Goal: Information Seeking & Learning: Learn about a topic

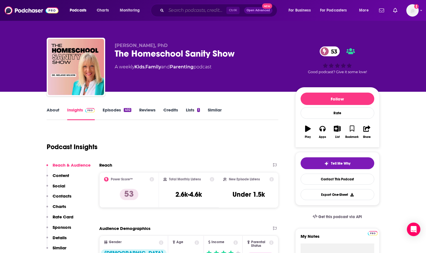
click at [168, 9] on input "Search podcasts, credits, & more..." at bounding box center [196, 10] width 60 height 9
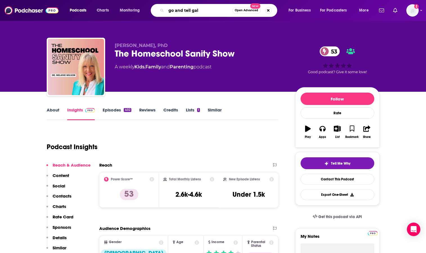
type input "go and tell gals"
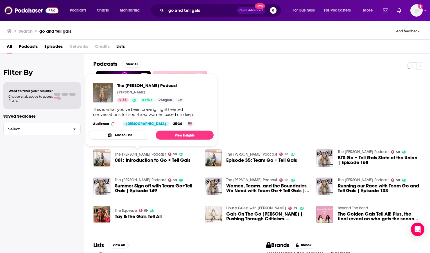
click at [132, 154] on link "The [PERSON_NAME] Podcast" at bounding box center [140, 154] width 51 height 5
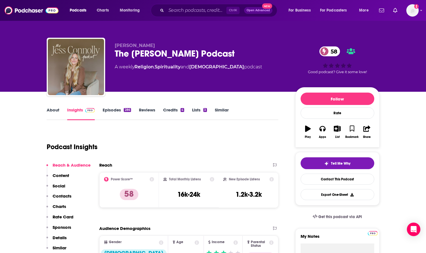
click at [51, 108] on link "About" at bounding box center [53, 113] width 13 height 13
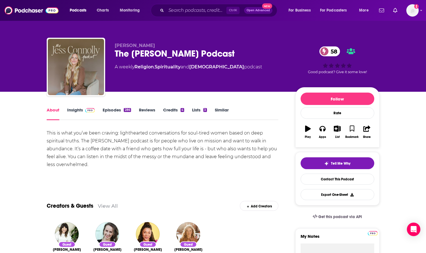
click at [114, 111] on link "Episodes 286" at bounding box center [117, 113] width 28 height 13
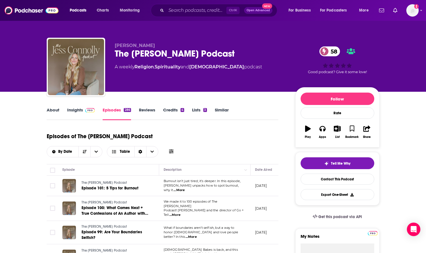
click at [73, 111] on link "Insights" at bounding box center [81, 113] width 28 height 13
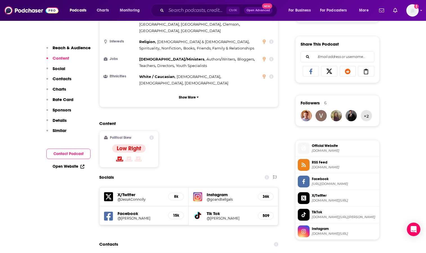
scroll to position [394, 0]
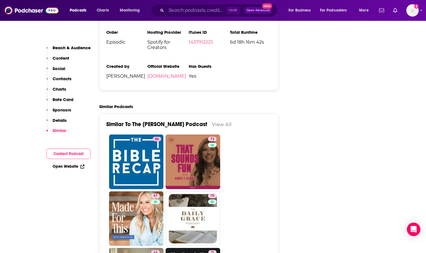
scroll to position [1012, 0]
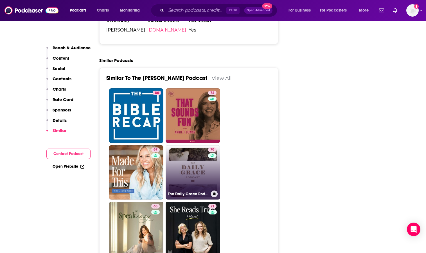
click at [193, 145] on link "70 The Daily Grace Podcast" at bounding box center [193, 172] width 55 height 55
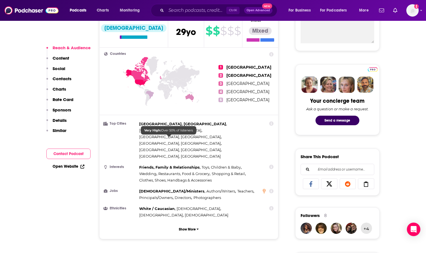
scroll to position [366, 0]
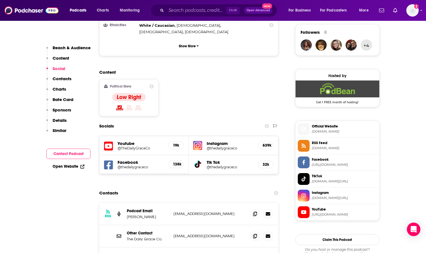
scroll to position [450, 0]
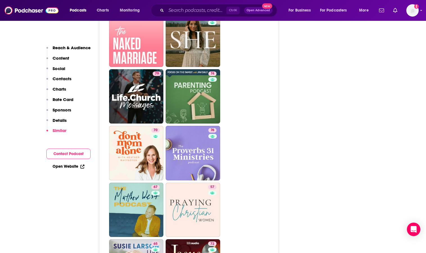
scroll to position [1744, 0]
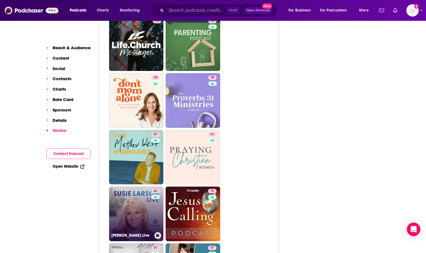
click at [125, 186] on link "65 [PERSON_NAME] Live" at bounding box center [136, 213] width 55 height 55
type input "[URL][DOMAIN_NAME][PERSON_NAME]"
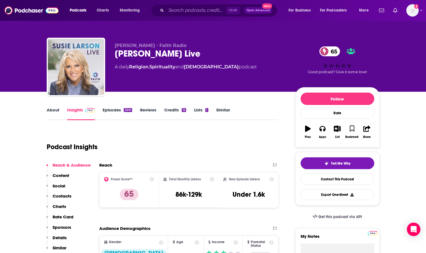
click at [52, 111] on link "About" at bounding box center [53, 113] width 13 height 13
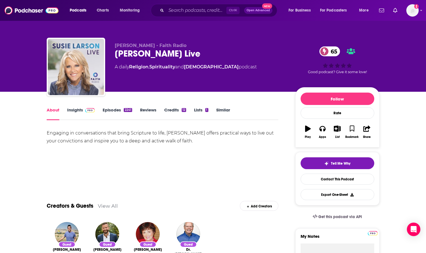
scroll to position [28, 0]
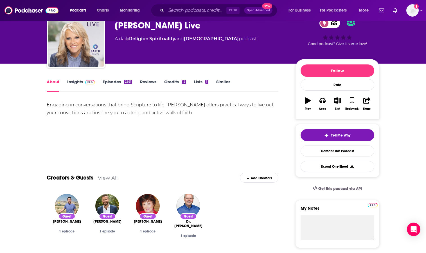
click at [74, 82] on link "Insights" at bounding box center [81, 85] width 28 height 13
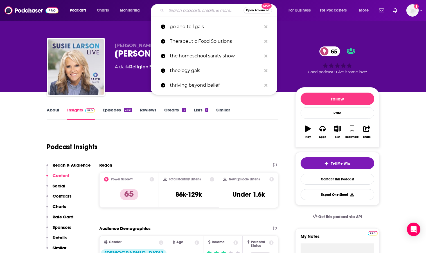
click at [173, 9] on input "Search podcasts, credits, & more..." at bounding box center [204, 10] width 77 height 9
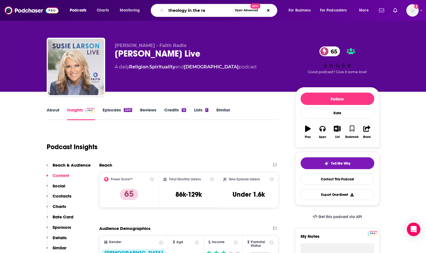
type input "theology in the raw"
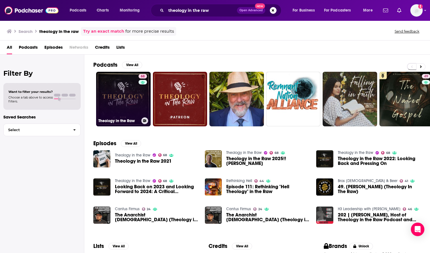
click at [121, 101] on link "68 Theology in the Raw" at bounding box center [123, 99] width 55 height 55
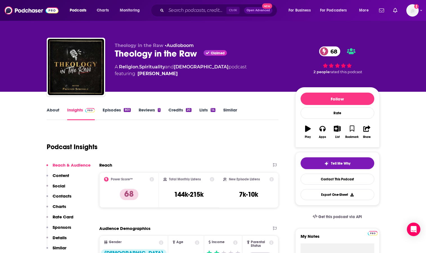
click at [52, 110] on link "About" at bounding box center [53, 113] width 13 height 13
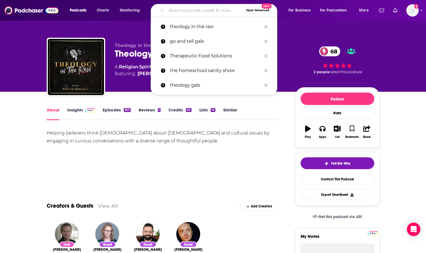
click at [177, 11] on input "Search podcasts, credits, & more..." at bounding box center [204, 10] width 77 height 9
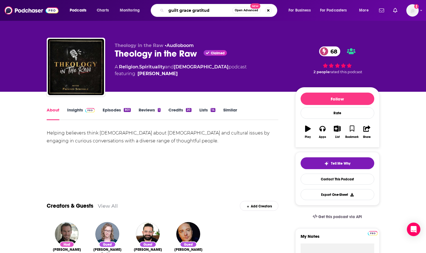
type input "guilt grace gratitude"
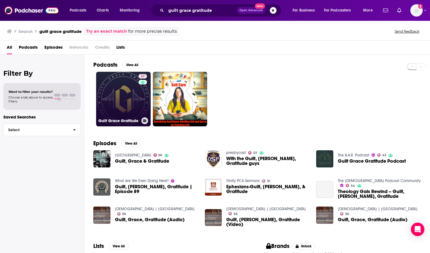
click at [123, 95] on link "37 Guilt Grace Gratitude" at bounding box center [123, 99] width 55 height 55
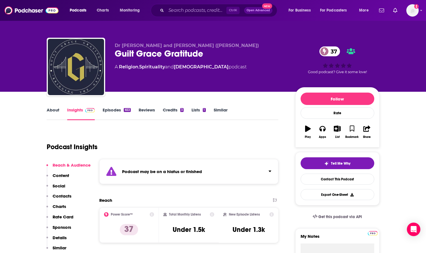
click at [54, 111] on link "About" at bounding box center [53, 113] width 13 height 13
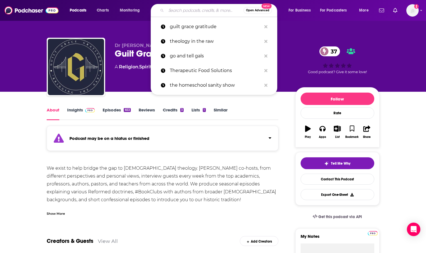
click at [178, 11] on input "Search podcasts, credits, & more..." at bounding box center [204, 10] width 77 height 9
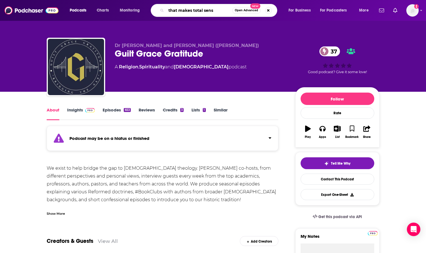
type input "that makes total sense"
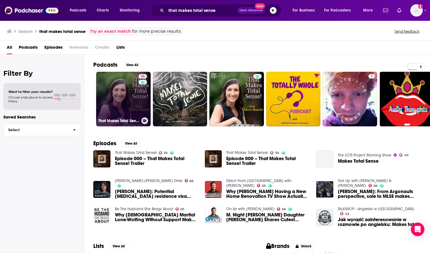
click at [130, 102] on link "36 That Makes Total Sense!" at bounding box center [123, 99] width 55 height 55
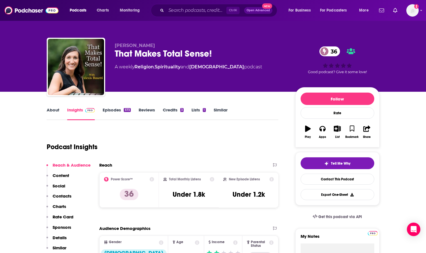
click at [54, 110] on link "About" at bounding box center [53, 113] width 13 height 13
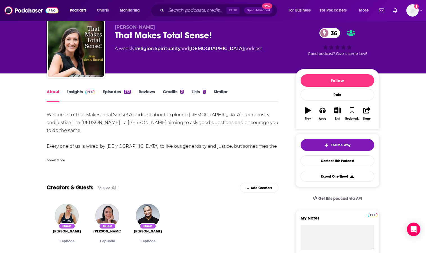
scroll to position [28, 0]
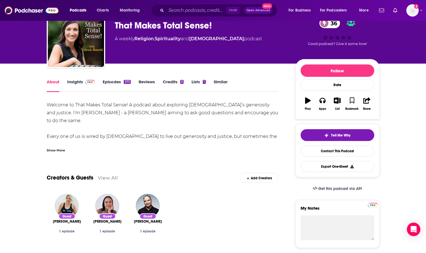
click at [109, 80] on link "Episodes 573" at bounding box center [117, 85] width 28 height 13
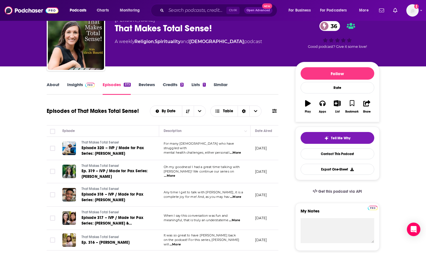
scroll to position [56, 0]
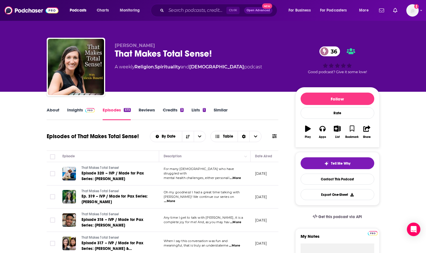
click at [74, 109] on link "Insights" at bounding box center [81, 113] width 28 height 13
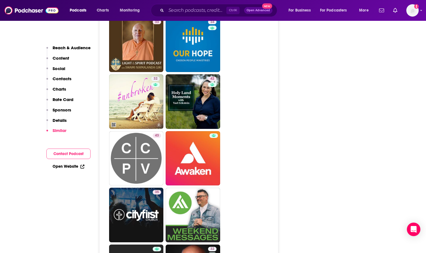
scroll to position [1153, 0]
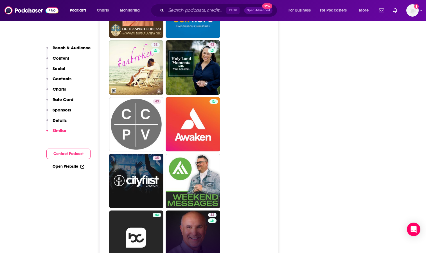
click at [186, 210] on link "32 HomeWord Radio" at bounding box center [193, 237] width 55 height 55
type input "[URL][DOMAIN_NAME]"
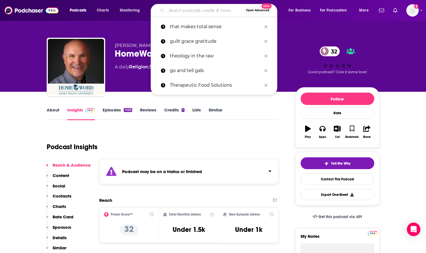
click at [171, 13] on input "Search podcasts, credits, & more..." at bounding box center [204, 10] width 77 height 9
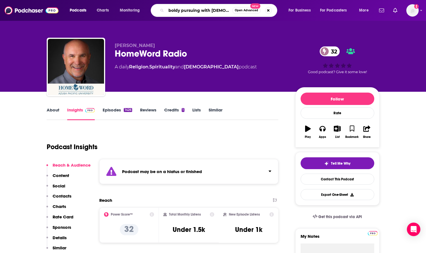
type input "boldy pursuing with [PERSON_NAME]"
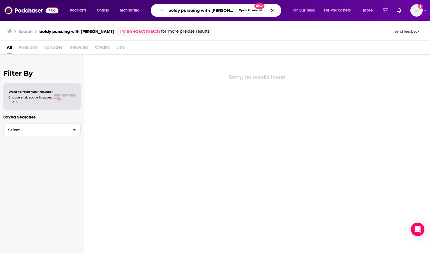
click at [177, 10] on input "boldy pursuing with [PERSON_NAME]" at bounding box center [201, 10] width 70 height 9
type input "boldly pursuing with [PERSON_NAME]"
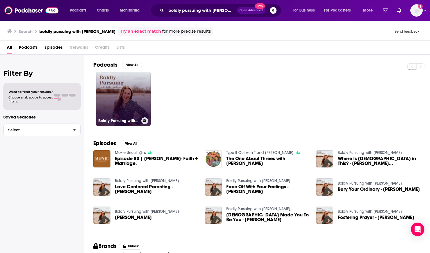
click at [125, 95] on link "Boldly Pursuing with [PERSON_NAME]" at bounding box center [123, 99] width 55 height 55
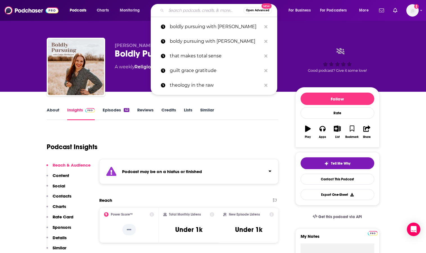
click at [177, 9] on input "Search podcasts, credits, & more..." at bounding box center [204, 10] width 77 height 9
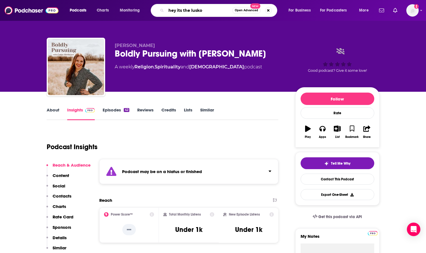
type input "hey its the luskos"
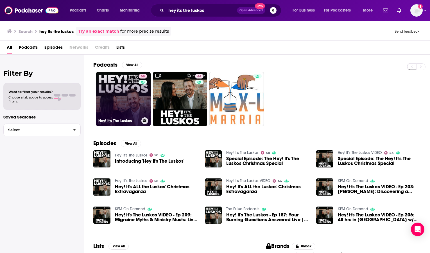
click at [139, 99] on div "58" at bounding box center [144, 95] width 10 height 43
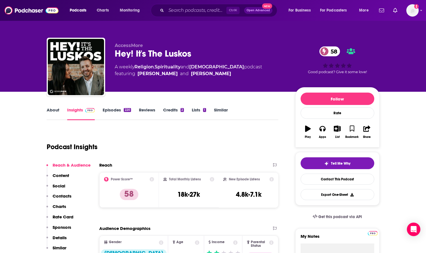
click at [53, 109] on link "About" at bounding box center [53, 113] width 13 height 13
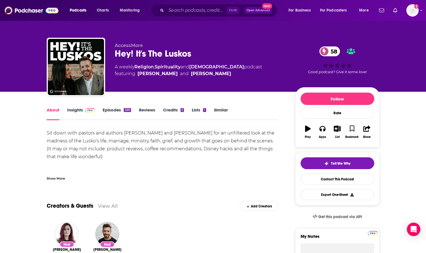
click at [75, 110] on link "Insights" at bounding box center [81, 113] width 28 height 13
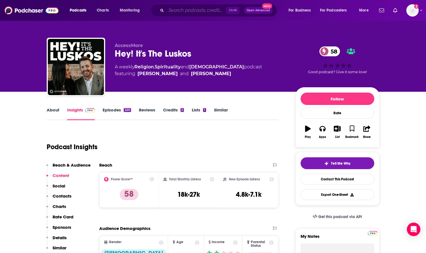
drag, startPoint x: 171, startPoint y: 12, endPoint x: 162, endPoint y: 10, distance: 8.9
click at [171, 12] on input "Search podcasts, credits, & more..." at bounding box center [196, 10] width 60 height 9
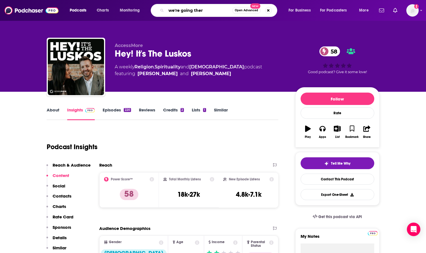
type input "we're going there"
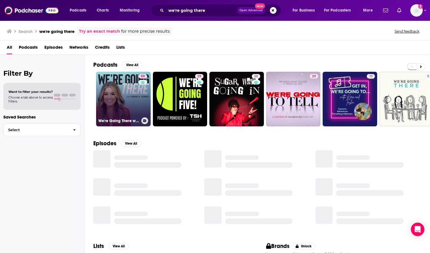
click at [131, 102] on link "59 We're Going There with [PERSON_NAME]" at bounding box center [123, 99] width 55 height 55
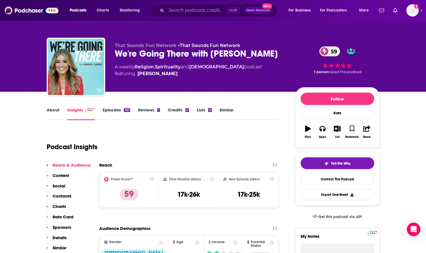
click at [51, 111] on link "About" at bounding box center [53, 113] width 13 height 13
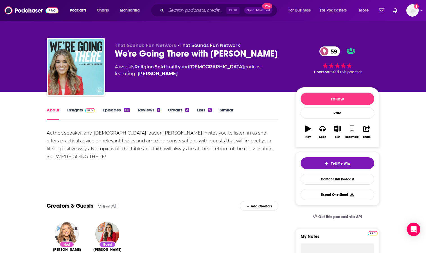
click at [76, 109] on link "Insights" at bounding box center [81, 113] width 28 height 13
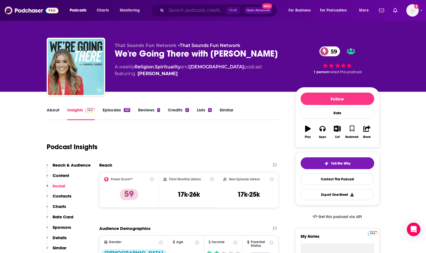
click at [177, 11] on input "Search podcasts, credits, & more..." at bounding box center [196, 10] width 60 height 9
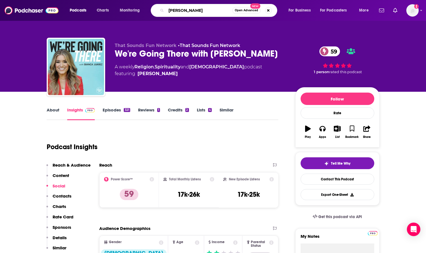
type input "[PERSON_NAME]"
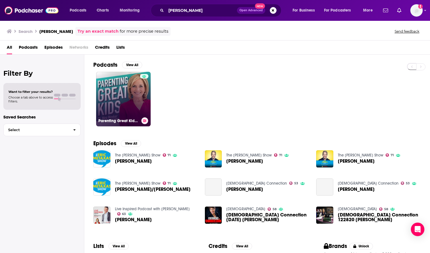
click at [129, 105] on link "Parenting Great Kids with [PERSON_NAME]" at bounding box center [123, 99] width 55 height 55
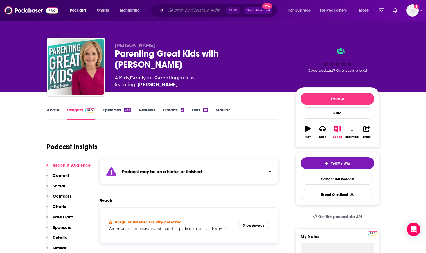
click at [174, 10] on input "Search podcasts, credits, & more..." at bounding box center [196, 10] width 60 height 9
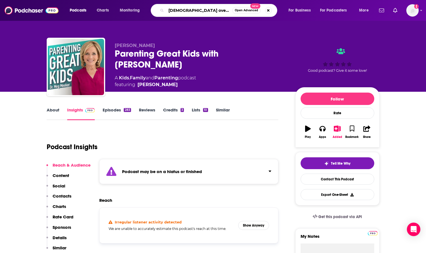
type input "[DEMOGRAPHIC_DATA] over everything"
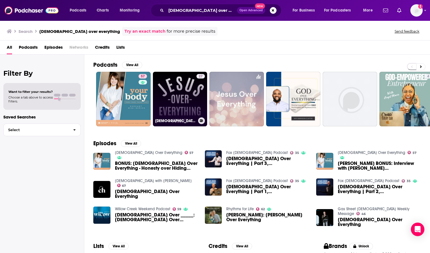
click at [177, 92] on link "27 [DEMOGRAPHIC_DATA] Over Everything Podcast" at bounding box center [180, 99] width 55 height 55
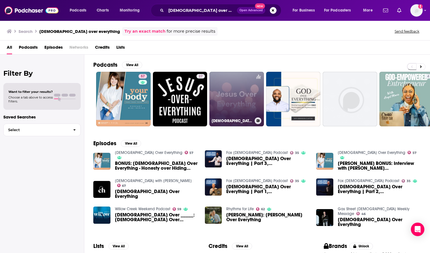
click at [227, 99] on link "[DEMOGRAPHIC_DATA] Over Everything" at bounding box center [237, 99] width 55 height 55
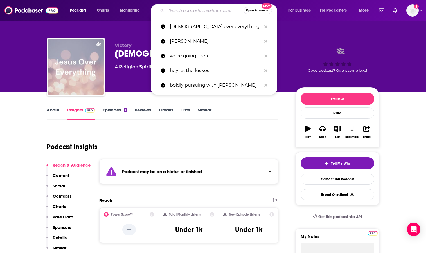
click at [179, 11] on input "Search podcasts, credits, & more..." at bounding box center [204, 10] width 77 height 9
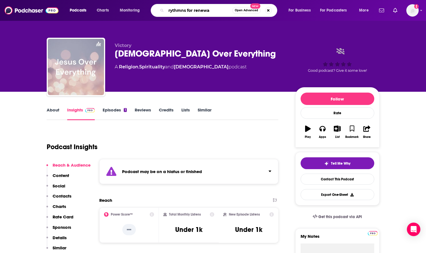
type input "rythmns for renewal"
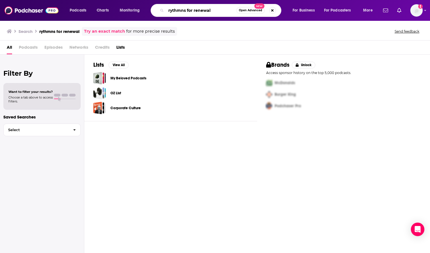
click at [184, 10] on input "rythmns for renewal" at bounding box center [201, 10] width 70 height 9
type input "rythms for renewal"
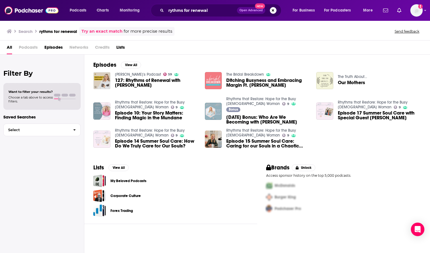
click at [272, 10] on button "Search podcasts, credits, & more..." at bounding box center [273, 10] width 7 height 7
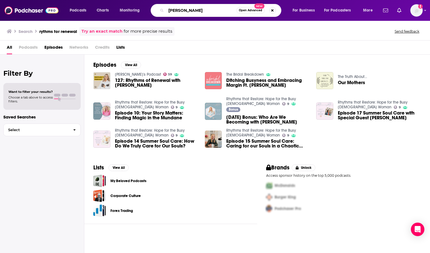
type input "[PERSON_NAME]"
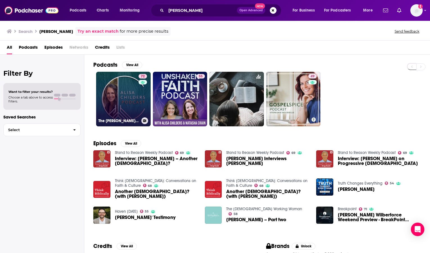
click at [131, 102] on link "72 The [PERSON_NAME] Podcast" at bounding box center [123, 99] width 55 height 55
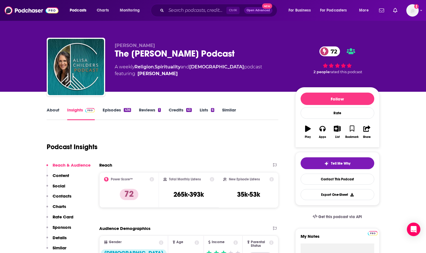
click at [52, 109] on link "About" at bounding box center [53, 113] width 13 height 13
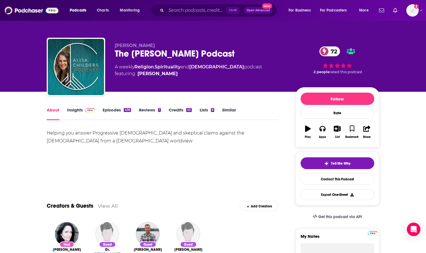
click at [78, 109] on link "Insights" at bounding box center [81, 113] width 28 height 13
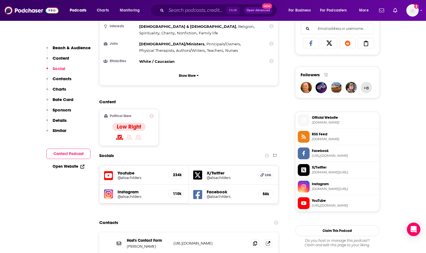
scroll to position [478, 0]
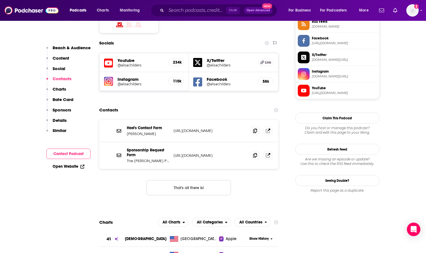
click at [202, 153] on p "[URL][DOMAIN_NAME]" at bounding box center [210, 155] width 73 height 5
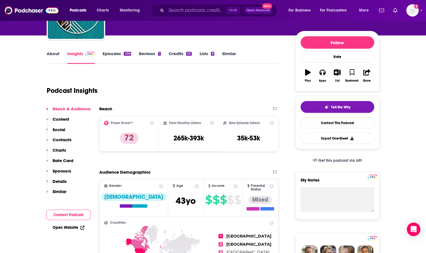
scroll to position [0, 0]
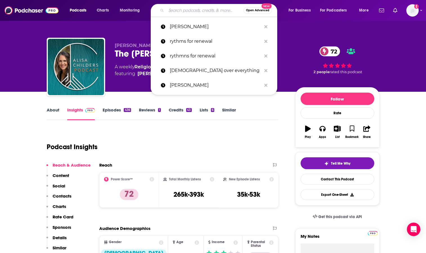
click at [173, 14] on input "Search podcasts, credits, & more..." at bounding box center [204, 10] width 77 height 9
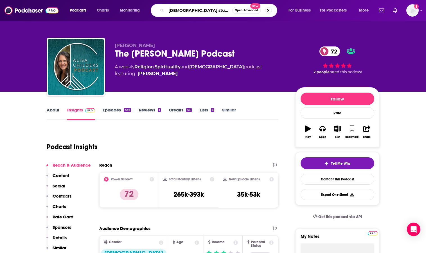
type input "[DEMOGRAPHIC_DATA] study made simple"
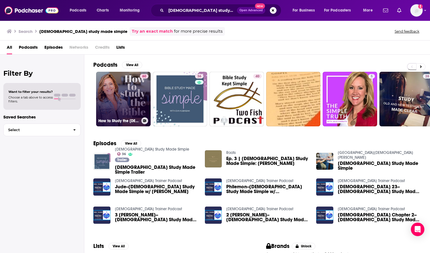
click at [125, 101] on link "60 How to Study the [DEMOGRAPHIC_DATA] - [DEMOGRAPHIC_DATA] Study Made Simple" at bounding box center [123, 99] width 55 height 55
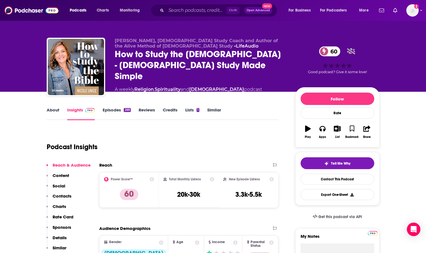
click at [52, 109] on link "About" at bounding box center [53, 113] width 13 height 13
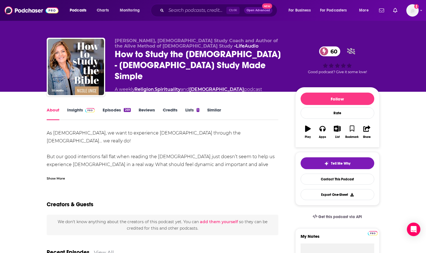
click at [57, 179] on div "Show More" at bounding box center [56, 177] width 18 height 5
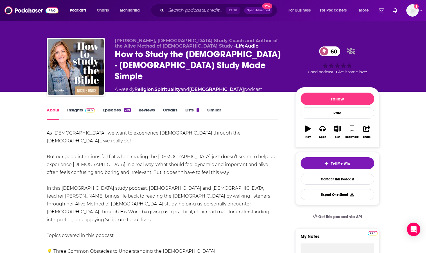
click at [107, 110] on link "Episodes 269" at bounding box center [117, 113] width 28 height 13
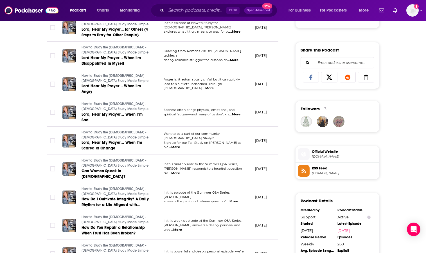
scroll to position [337, 0]
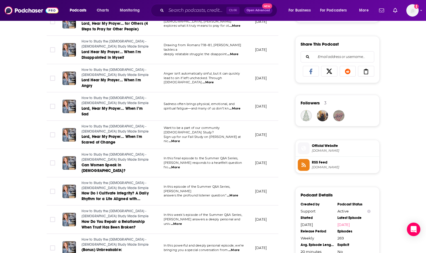
click at [175, 156] on span "In this final episode to the Summer Q&A Series," at bounding box center [201, 158] width 75 height 4
click at [180, 165] on span "...More" at bounding box center [174, 167] width 11 height 4
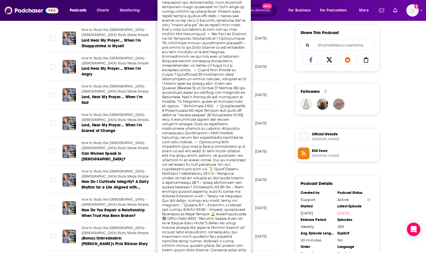
scroll to position [366, 0]
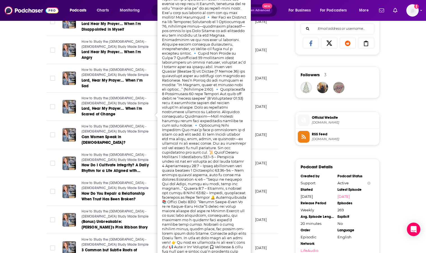
click at [15, 28] on div "About Insights Episodes 269 Reviews Credits Lists 1 Similar Episodes of How to …" at bounding box center [213, 132] width 426 height 813
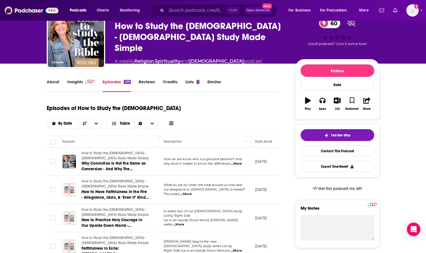
scroll to position [0, 0]
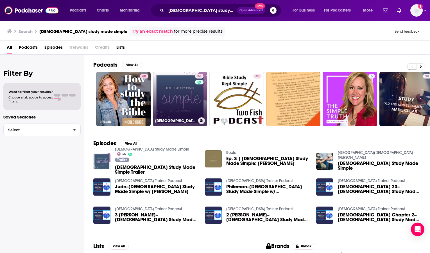
click at [182, 100] on link "36 [DEMOGRAPHIC_DATA] Study Made Simple" at bounding box center [180, 99] width 55 height 55
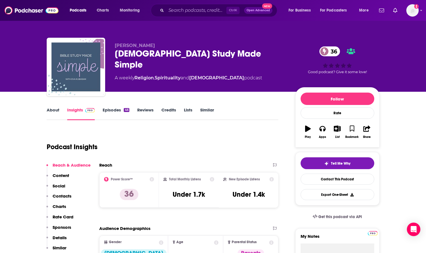
click at [110, 110] on link "Episodes 46" at bounding box center [116, 113] width 26 height 13
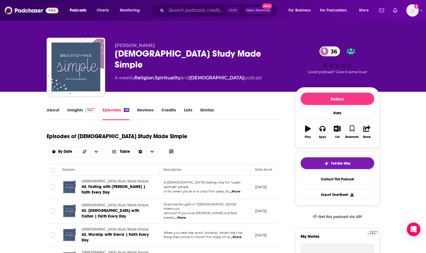
click at [77, 111] on link "Insights" at bounding box center [81, 113] width 28 height 13
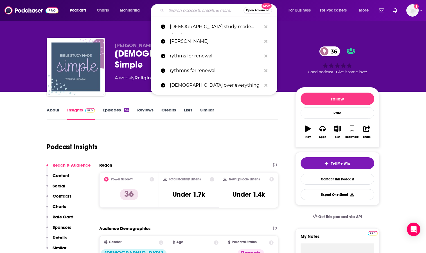
click at [179, 11] on input "Search podcasts, credits, & more..." at bounding box center [204, 10] width 77 height 9
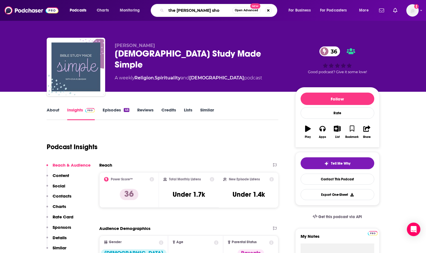
type input "the [PERSON_NAME] show"
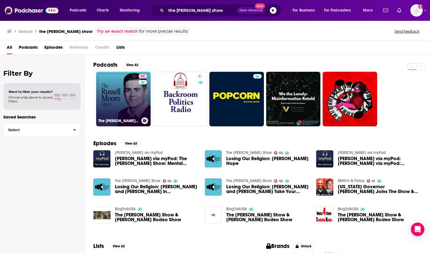
click at [131, 96] on link "62 The [PERSON_NAME] Show" at bounding box center [123, 99] width 55 height 55
